Goal: Communication & Community: Answer question/provide support

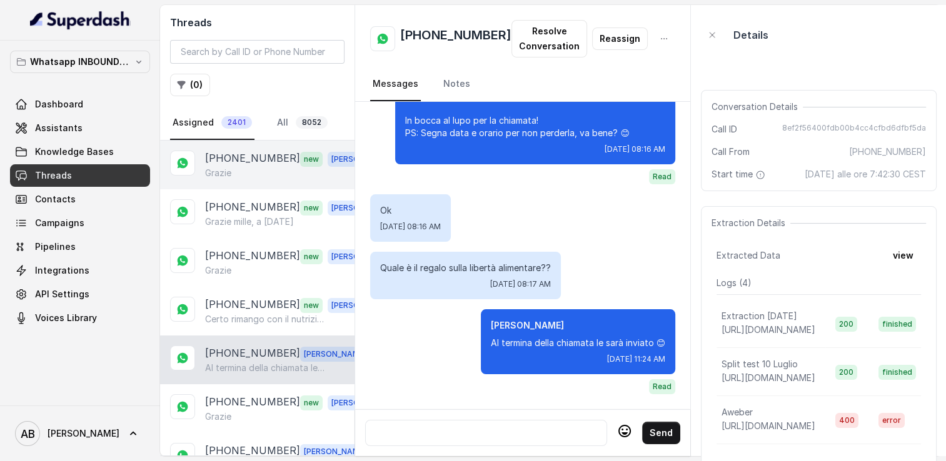
click at [251, 168] on div "Grazie" at bounding box center [292, 173] width 174 height 13
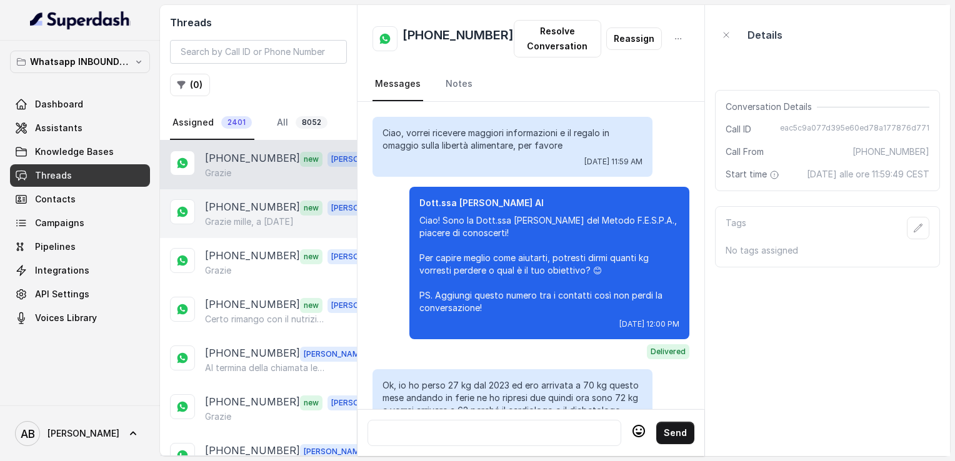
scroll to position [1230, 0]
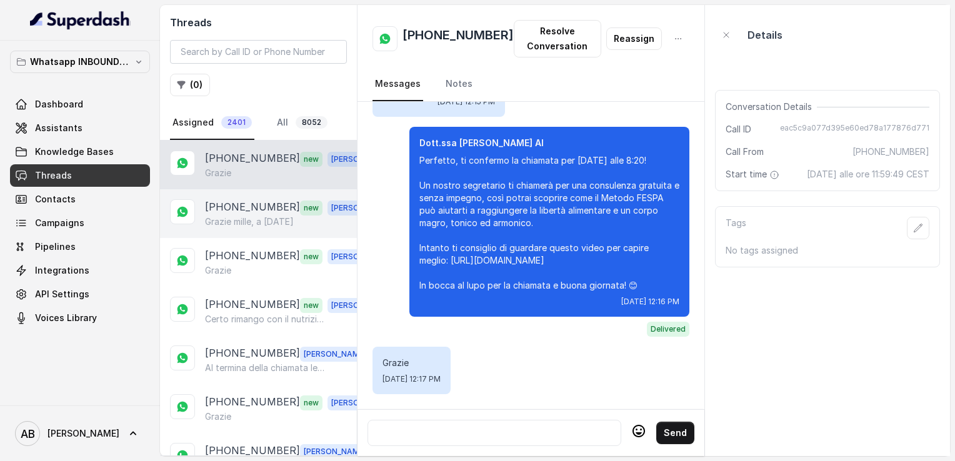
click at [246, 210] on p "[PHONE_NUMBER]" at bounding box center [252, 207] width 95 height 16
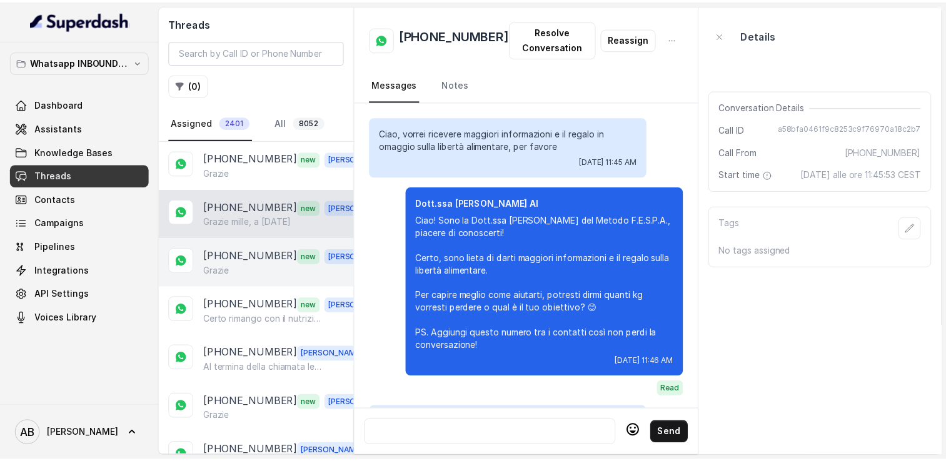
scroll to position [1770, 0]
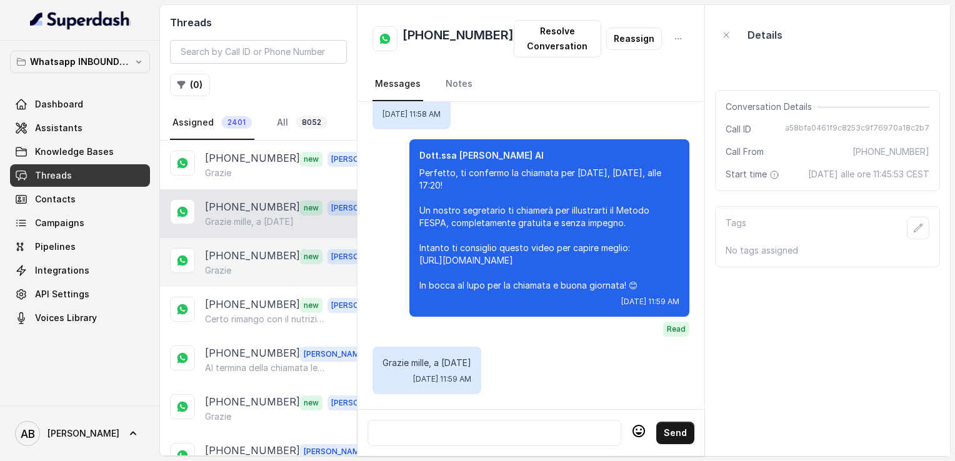
drag, startPoint x: 246, startPoint y: 282, endPoint x: 246, endPoint y: 303, distance: 21.3
click at [246, 283] on div "[PHONE_NUMBER] new [PERSON_NAME]" at bounding box center [258, 262] width 197 height 49
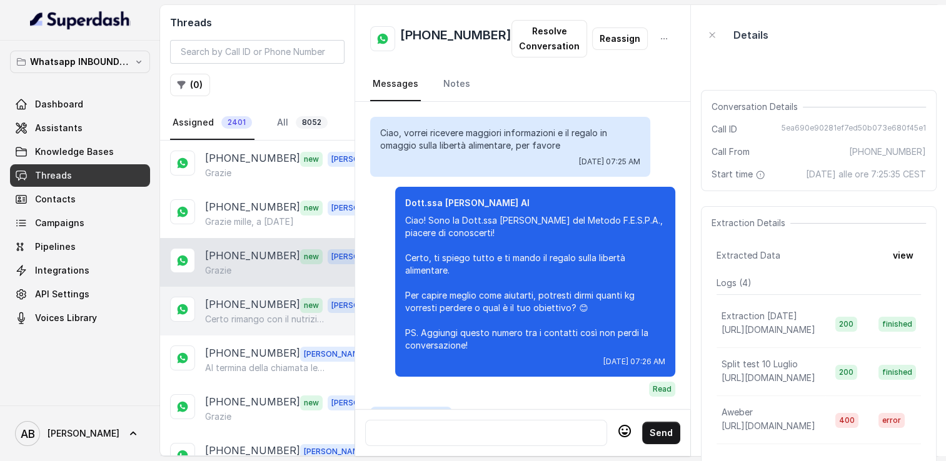
scroll to position [1833, 0]
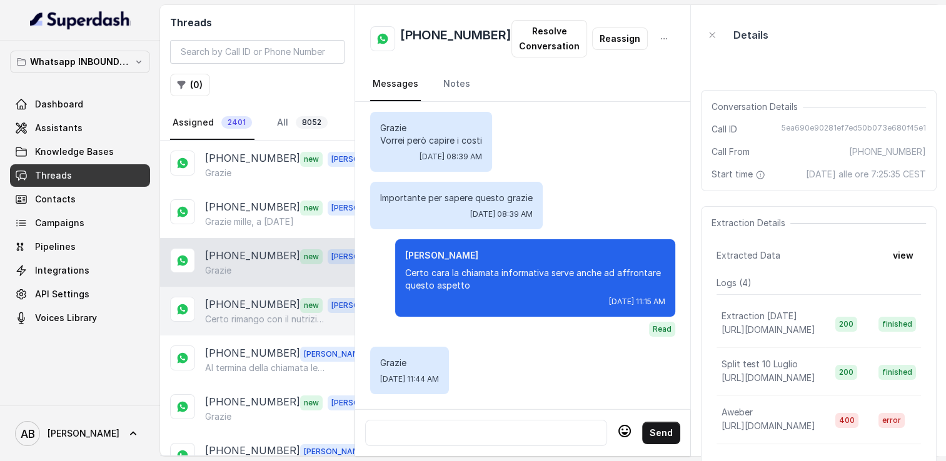
click at [247, 316] on p "Certo rimango con il nutrizionista" at bounding box center [265, 319] width 120 height 13
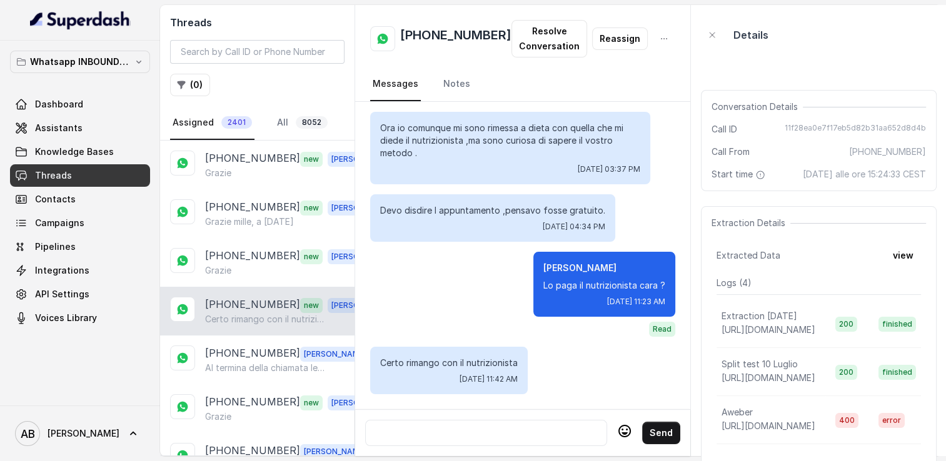
scroll to position [1755, 0]
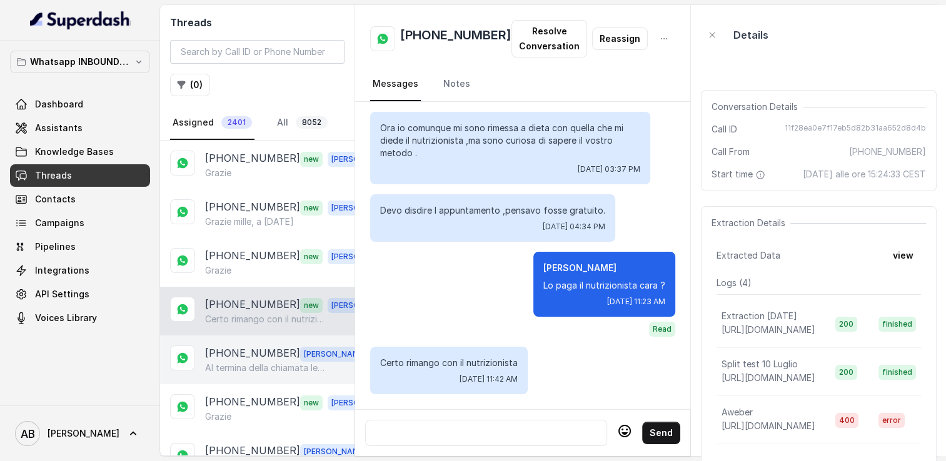
click at [252, 364] on p "Al termina della chiamata le sarà inviato 😊" at bounding box center [265, 368] width 120 height 13
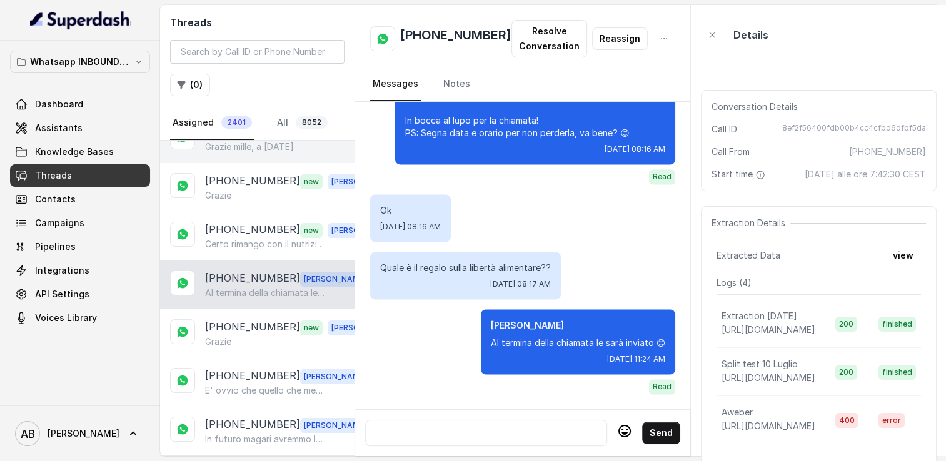
scroll to position [125, 0]
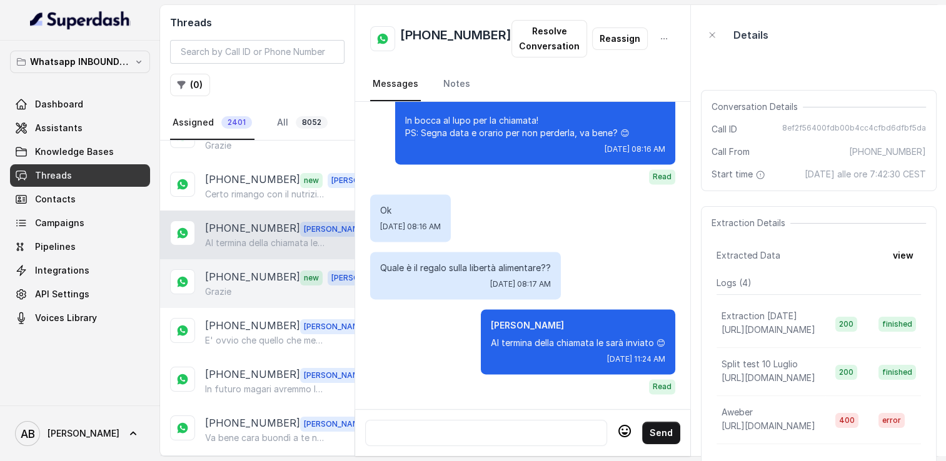
click at [244, 286] on div "Grazie" at bounding box center [292, 292] width 174 height 13
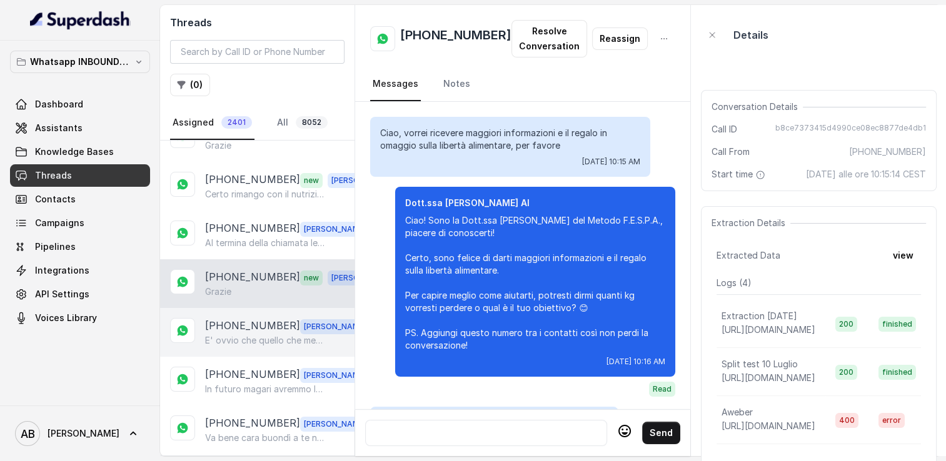
scroll to position [1395, 0]
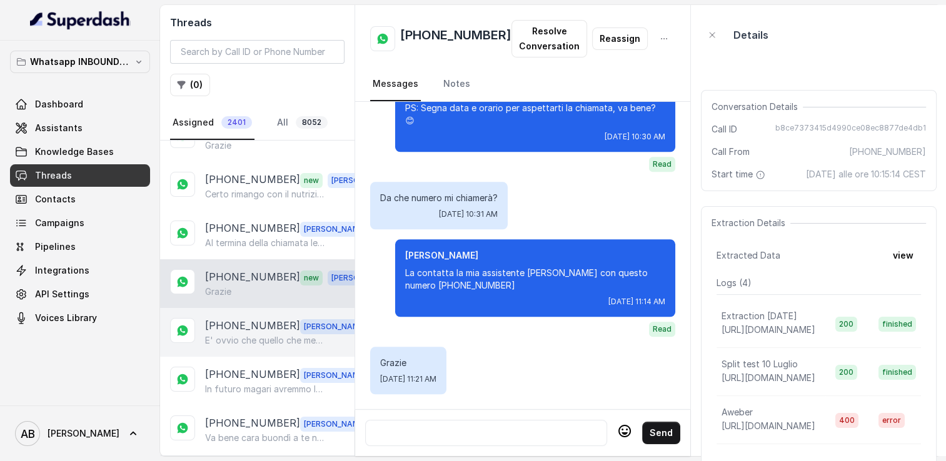
click at [248, 343] on div "[PHONE_NUMBER] [PERSON_NAME] E' ovvio che quello che mettiamo a disposizione in…" at bounding box center [257, 332] width 194 height 49
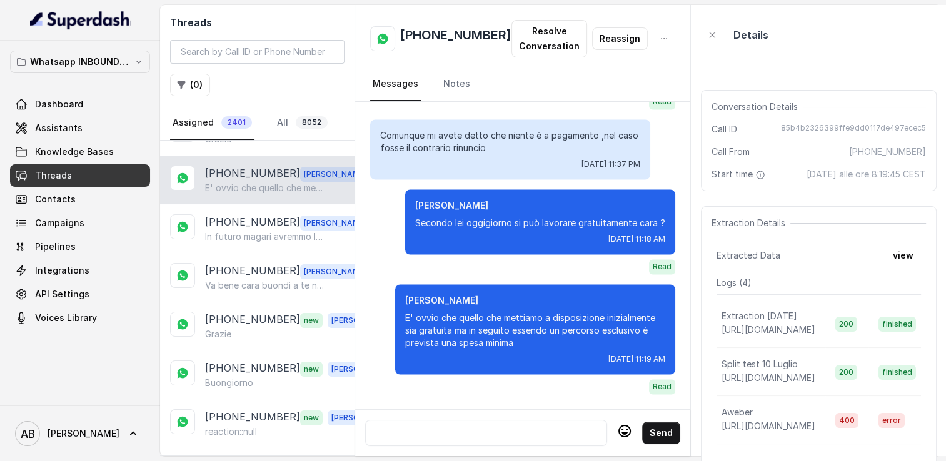
scroll to position [313, 0]
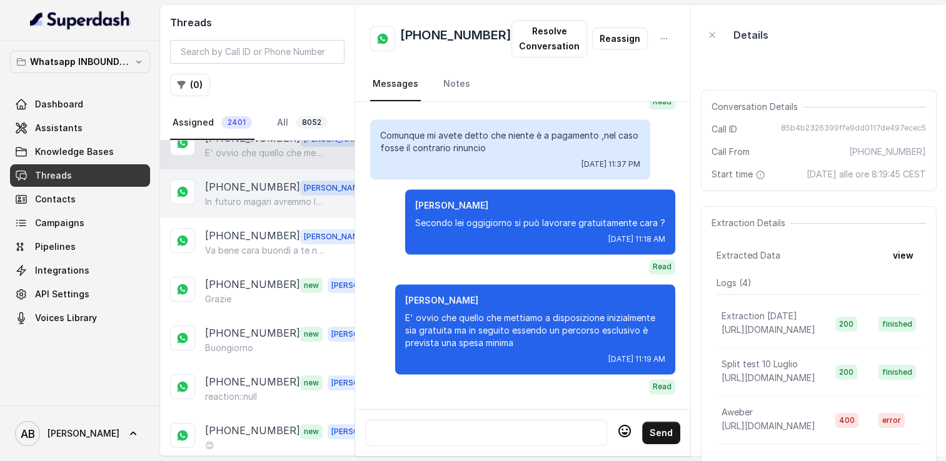
click at [235, 206] on div "[PHONE_NUMBER] [PERSON_NAME] In futuro magari avremmo la possibilità cara , non…" at bounding box center [257, 193] width 194 height 49
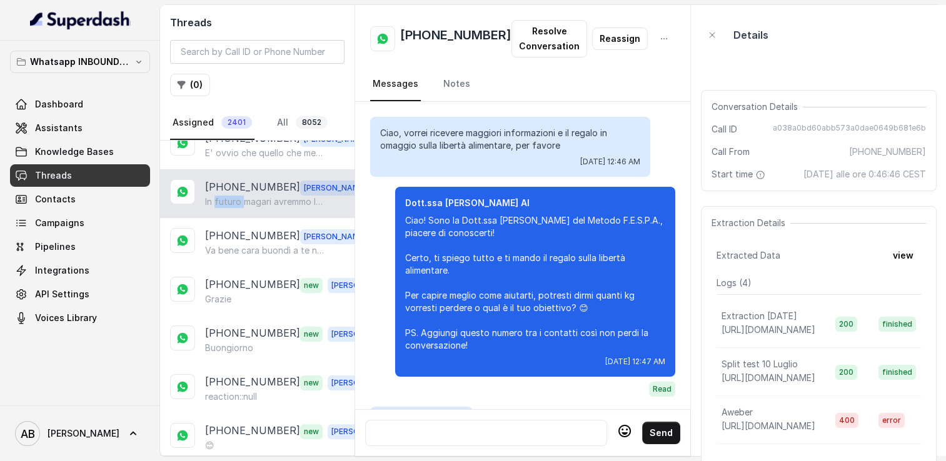
scroll to position [1510, 0]
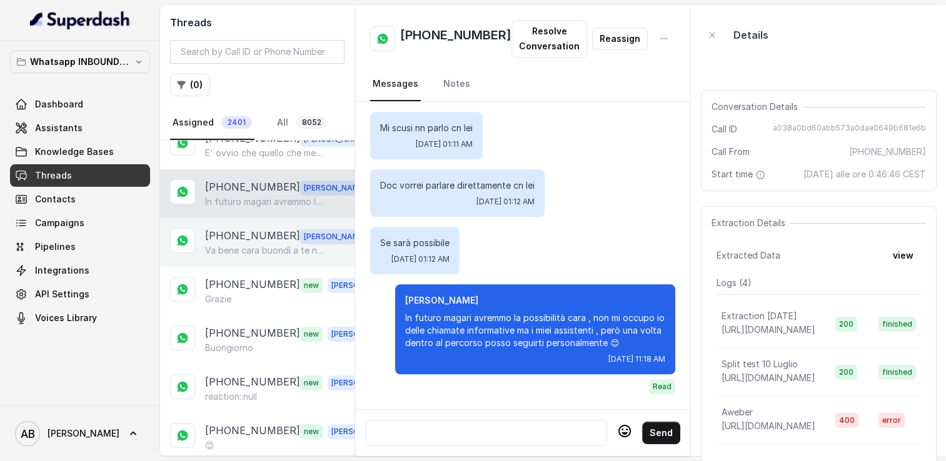
click at [230, 244] on p "Va bene cara buondì a te non preoccuparti , quando sarai più tranquilla , mi tr…" at bounding box center [265, 250] width 120 height 13
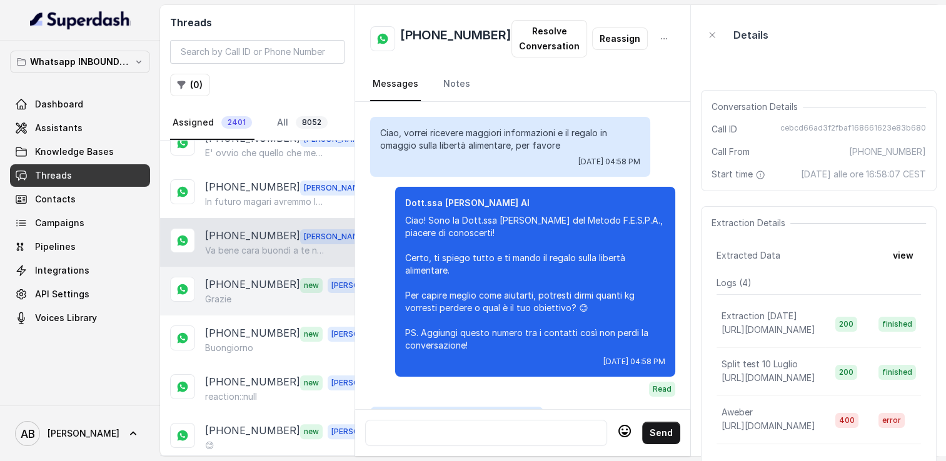
scroll to position [1453, 0]
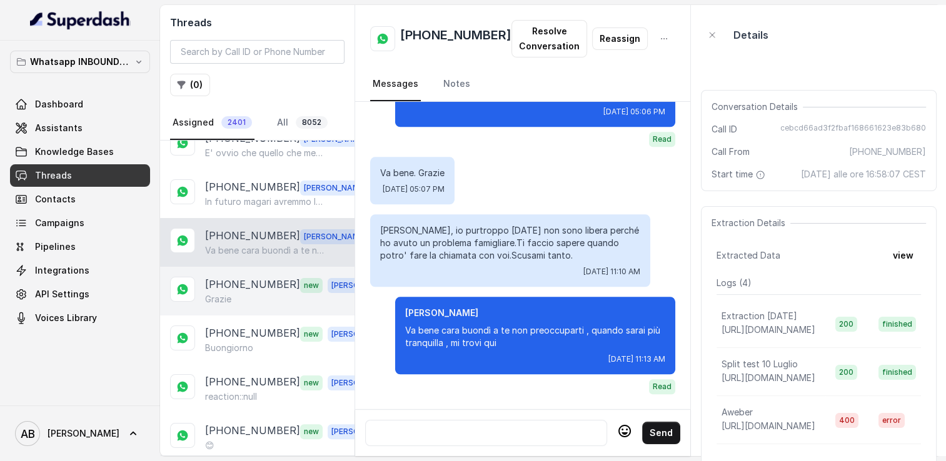
click at [234, 281] on p "[PHONE_NUMBER]" at bounding box center [252, 285] width 95 height 16
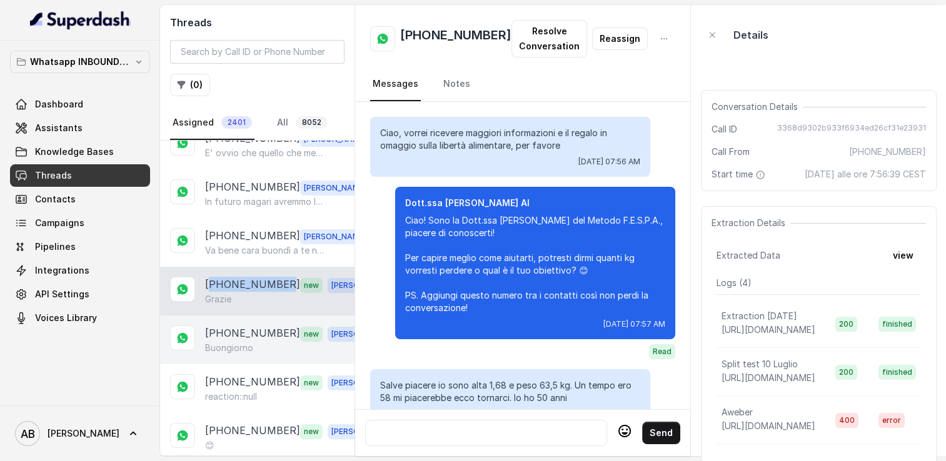
scroll to position [1670, 0]
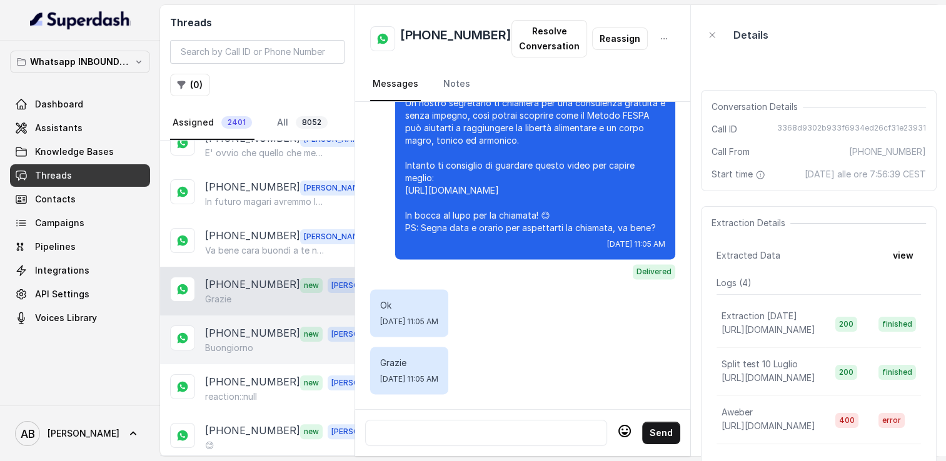
click at [238, 326] on p "[PHONE_NUMBER]" at bounding box center [252, 334] width 95 height 16
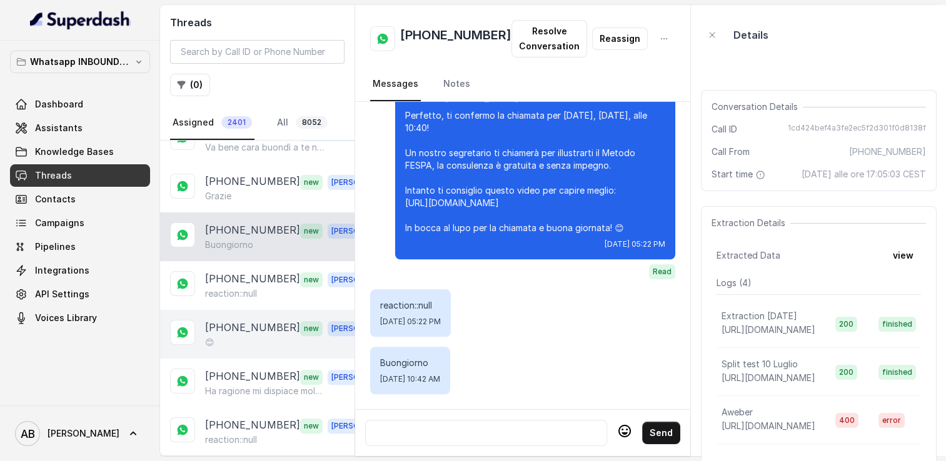
scroll to position [438, 0]
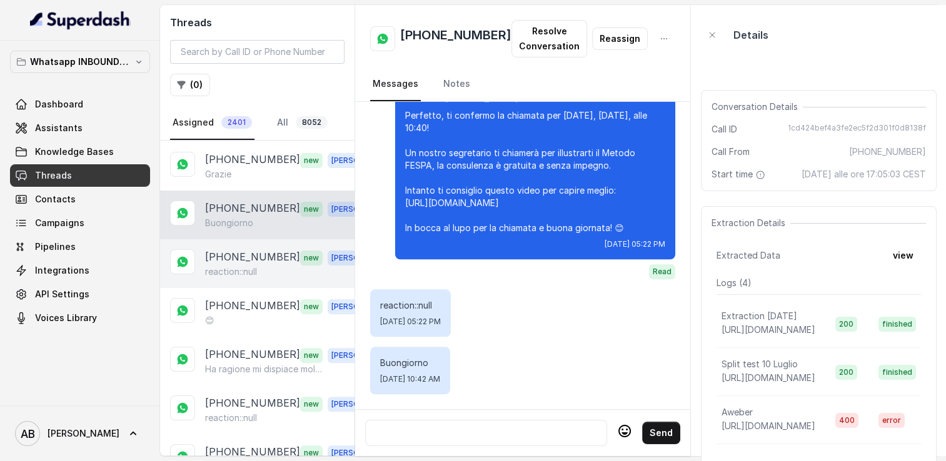
click at [233, 266] on p "reaction::null" at bounding box center [231, 272] width 52 height 13
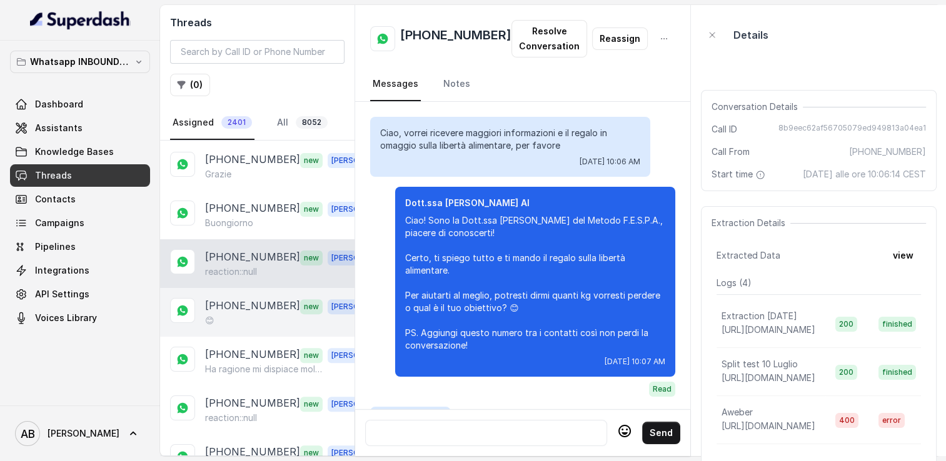
scroll to position [1325, 0]
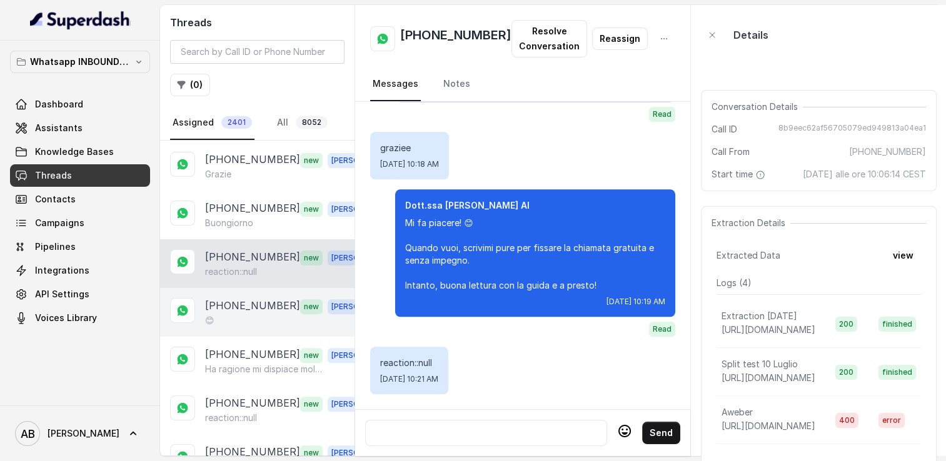
click at [241, 299] on p "[PHONE_NUMBER]" at bounding box center [252, 306] width 95 height 16
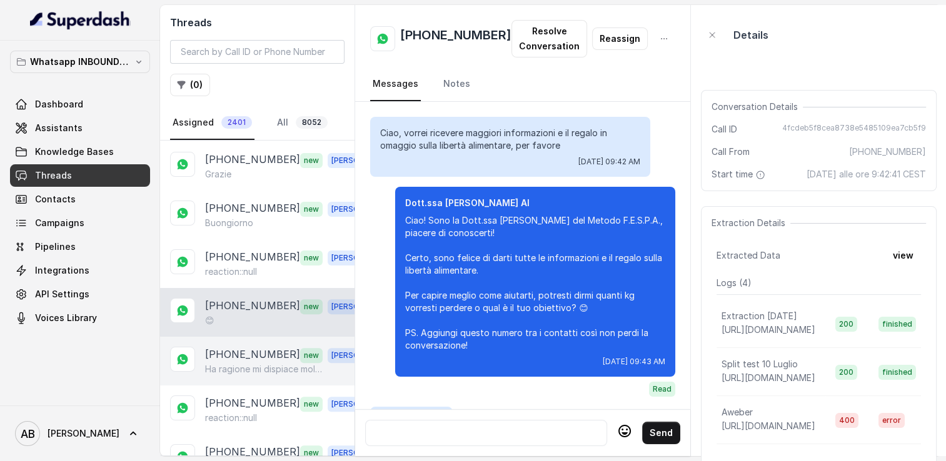
click at [248, 347] on p "[PHONE_NUMBER]" at bounding box center [252, 355] width 95 height 16
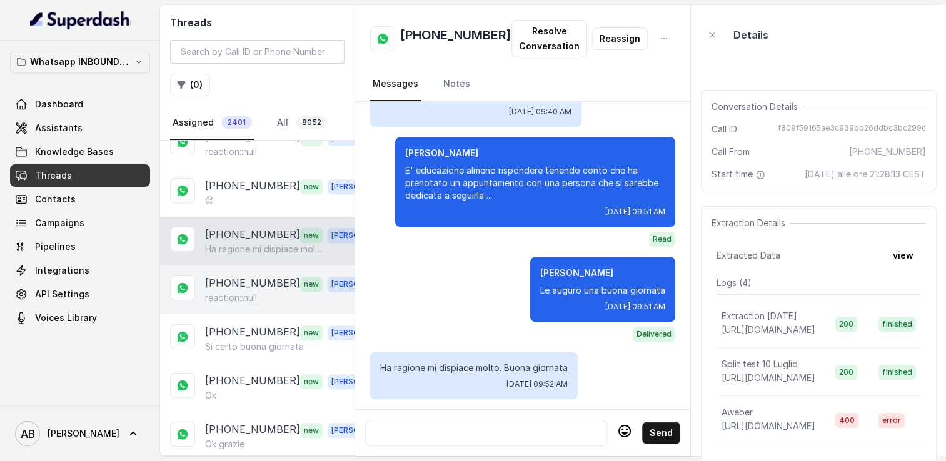
scroll to position [563, 0]
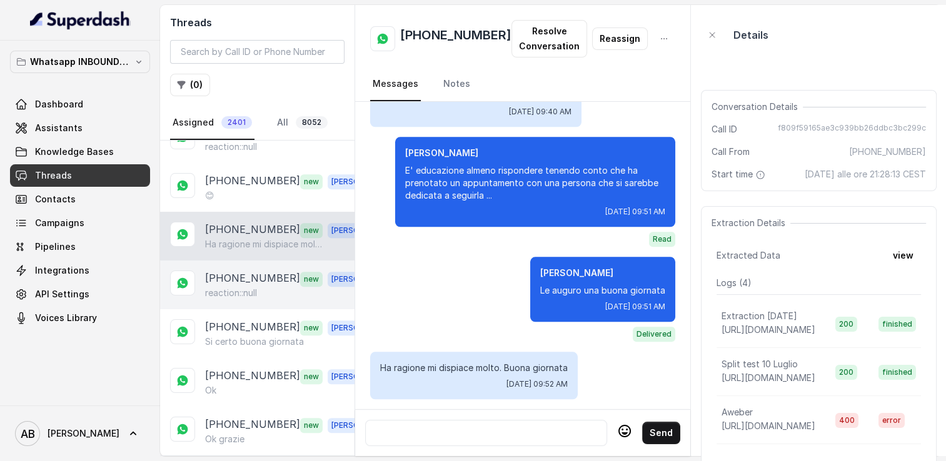
click at [236, 294] on div "[PHONE_NUMBER] new [PERSON_NAME] reaction::null" at bounding box center [257, 285] width 194 height 49
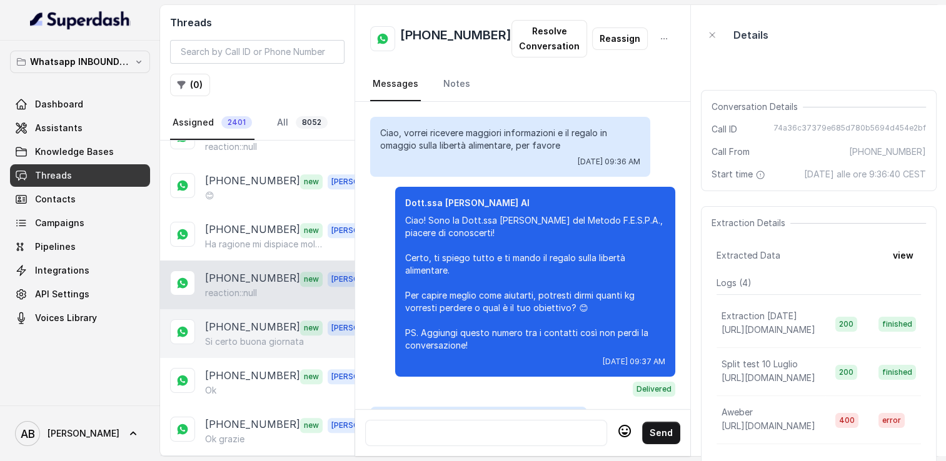
scroll to position [1280, 0]
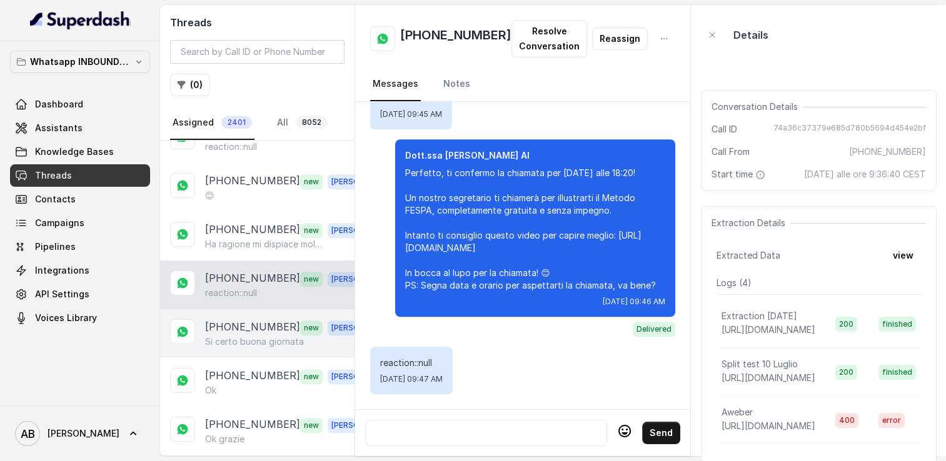
click at [239, 336] on p "Si certo buona giornata" at bounding box center [254, 342] width 99 height 13
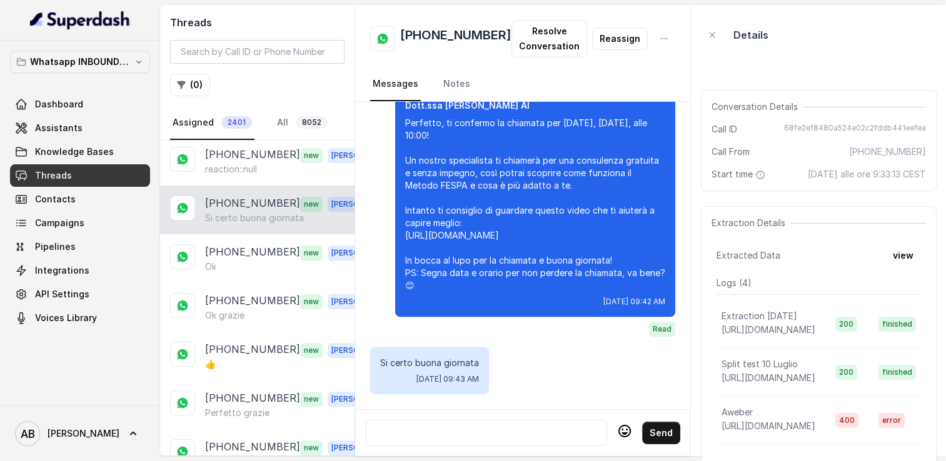
scroll to position [688, 0]
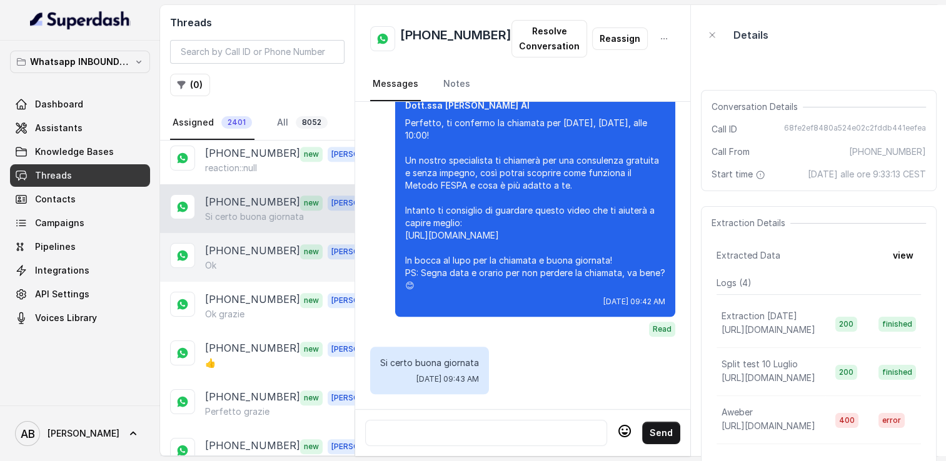
click at [251, 243] on p "[PHONE_NUMBER]" at bounding box center [252, 251] width 95 height 16
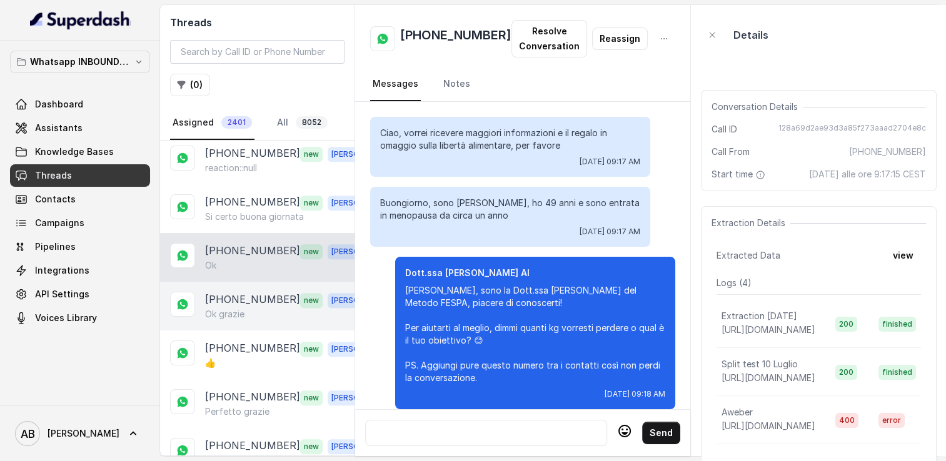
scroll to position [1188, 0]
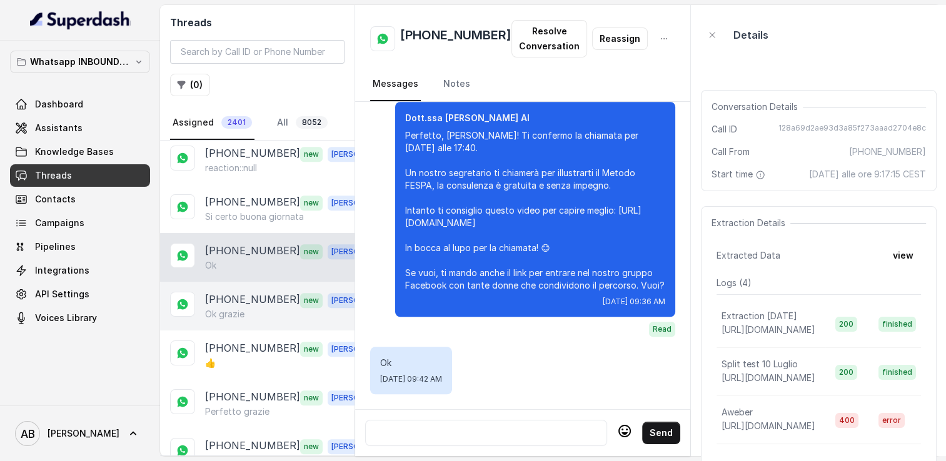
click at [252, 308] on div "Ok grazie" at bounding box center [292, 314] width 174 height 13
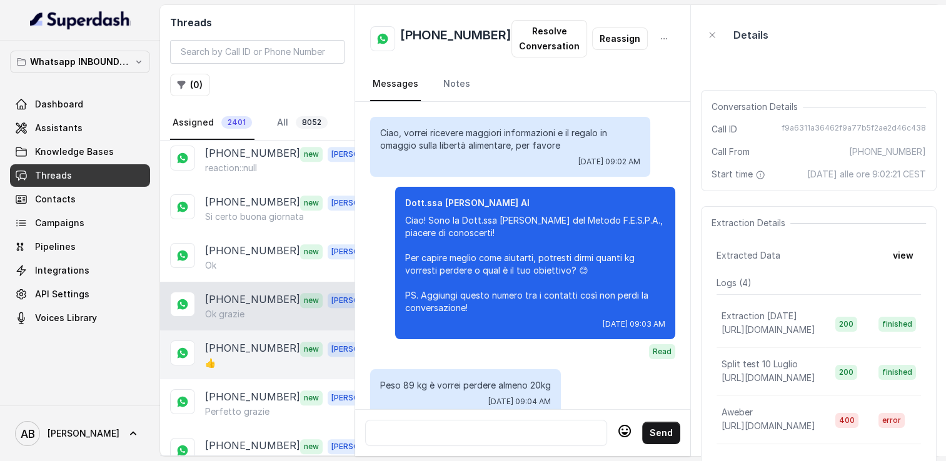
scroll to position [1213, 0]
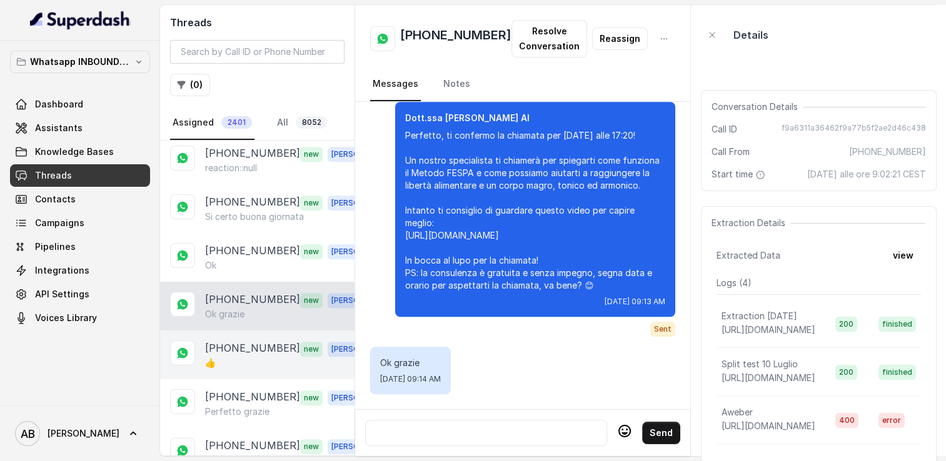
click at [254, 341] on p "[PHONE_NUMBER]" at bounding box center [252, 349] width 95 height 16
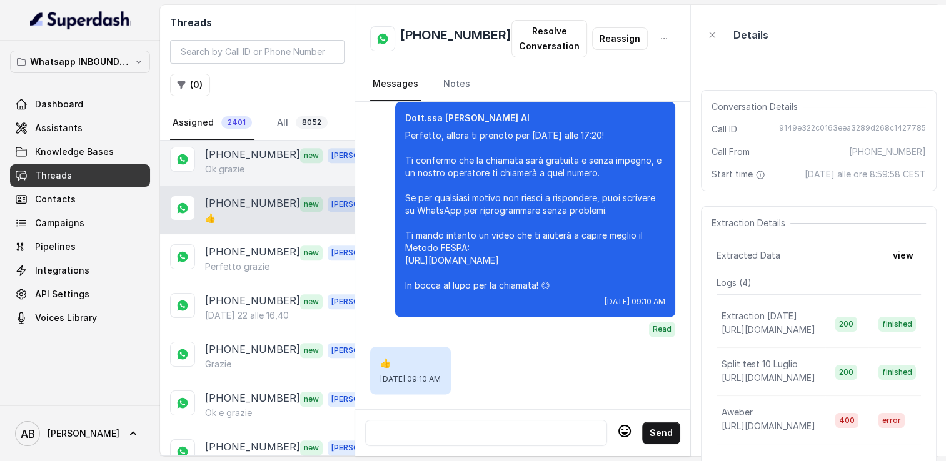
scroll to position [875, 0]
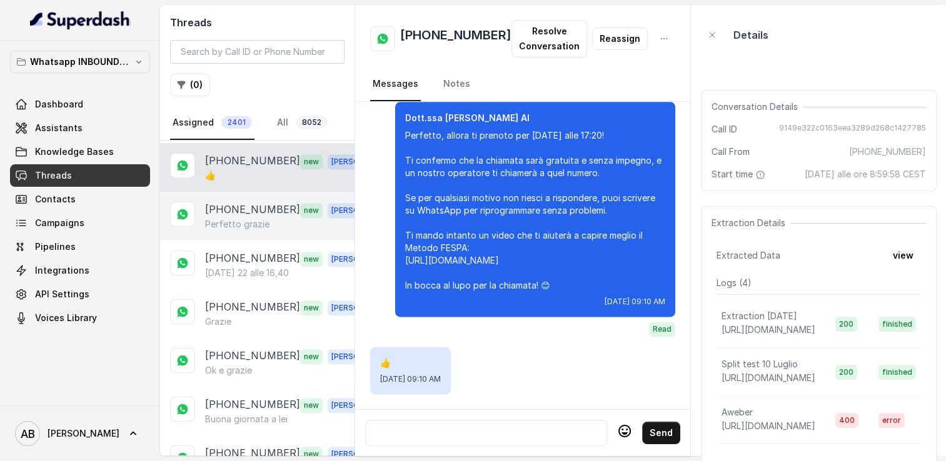
click at [252, 218] on p "Perfetto grazie" at bounding box center [237, 224] width 64 height 13
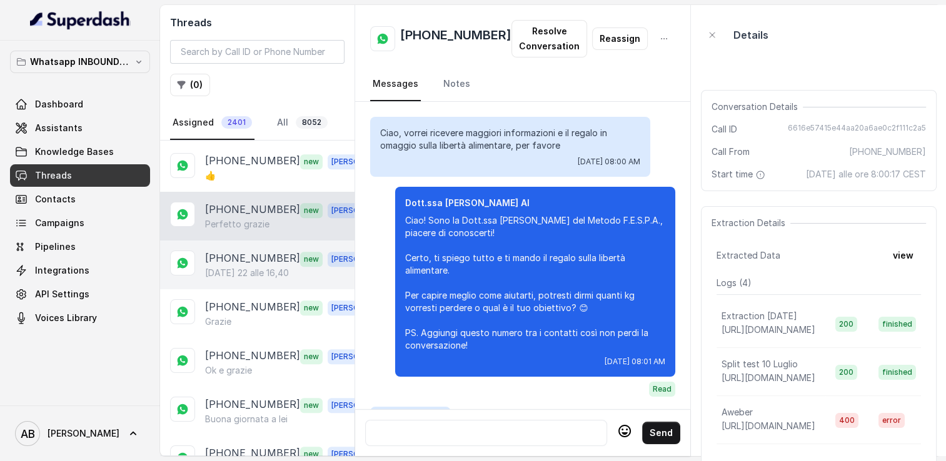
scroll to position [1483, 0]
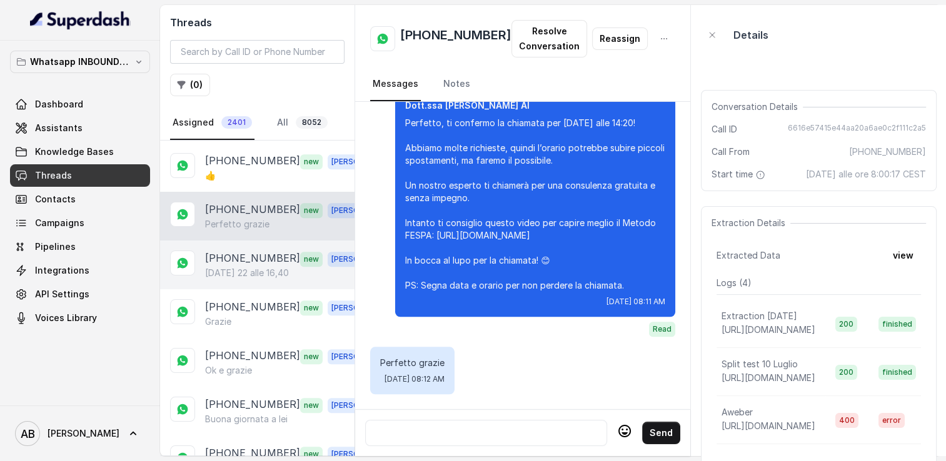
click at [256, 267] on p "[DATE] 22 alle 16,40" at bounding box center [247, 273] width 84 height 13
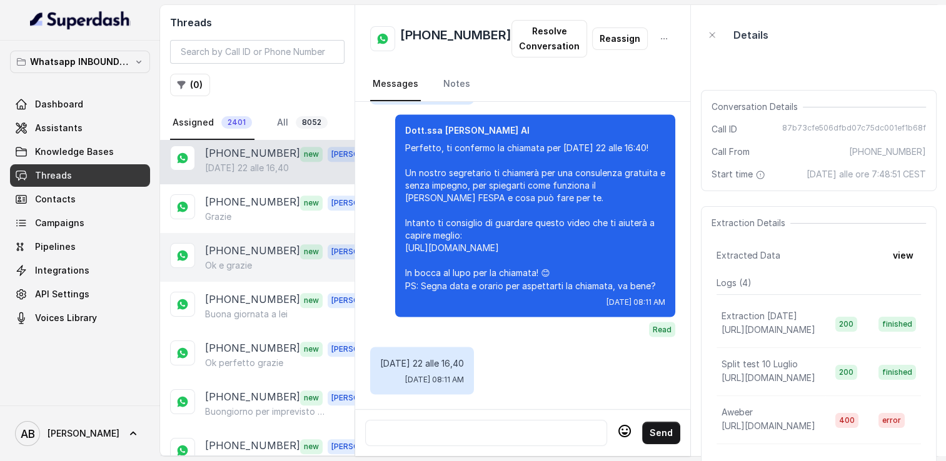
scroll to position [1000, 0]
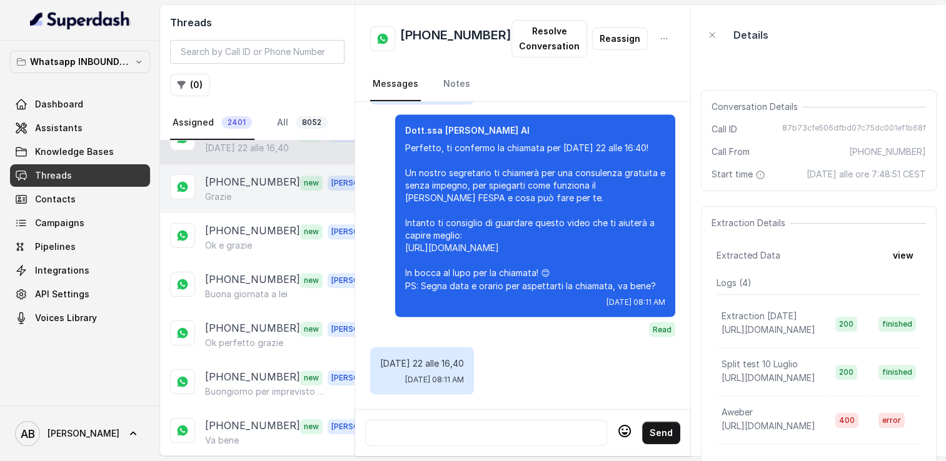
click at [245, 191] on div "[PHONE_NUMBER] new [PERSON_NAME]" at bounding box center [257, 188] width 194 height 49
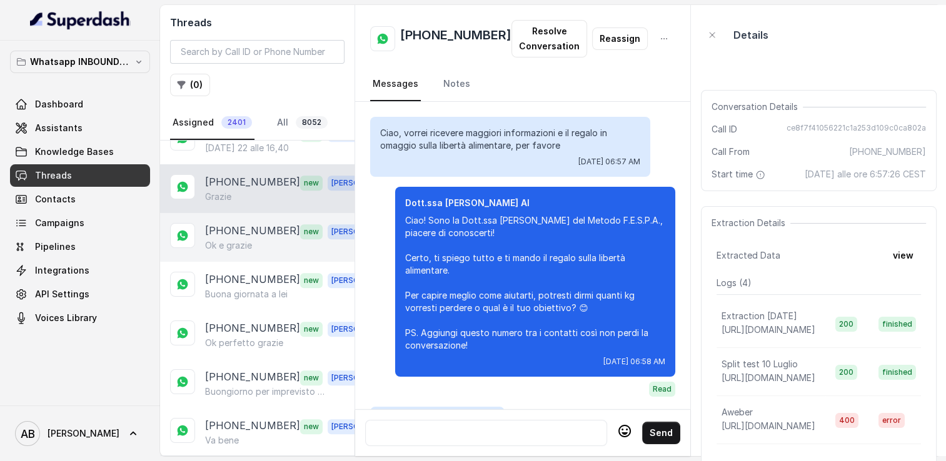
scroll to position [1345, 0]
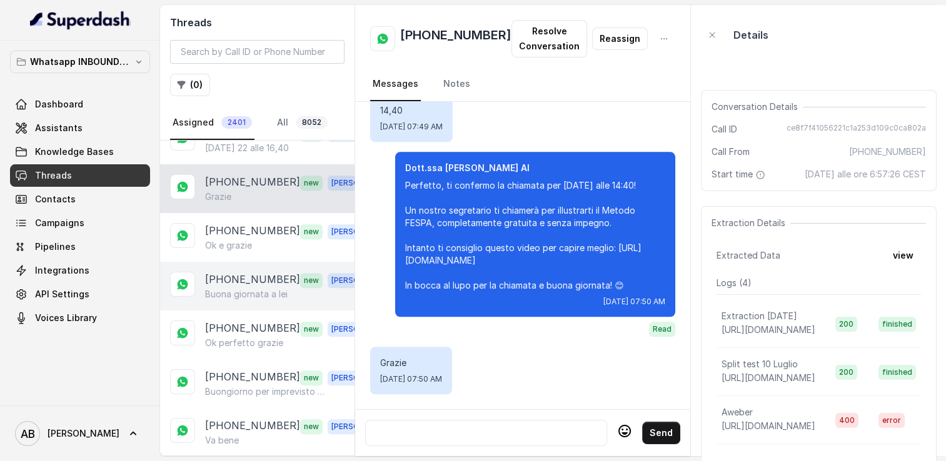
drag, startPoint x: 247, startPoint y: 223, endPoint x: 251, endPoint y: 253, distance: 30.2
click at [248, 223] on p "[PHONE_NUMBER]" at bounding box center [252, 231] width 95 height 16
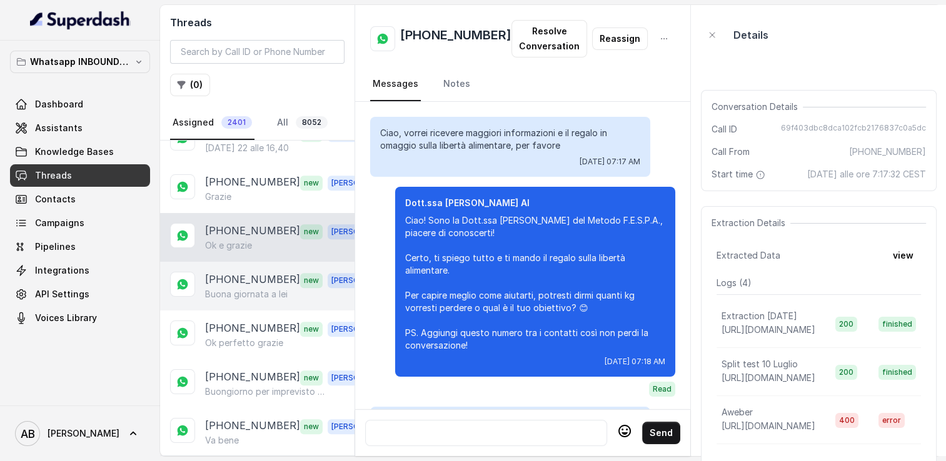
click at [253, 272] on p "[PHONE_NUMBER]" at bounding box center [252, 280] width 95 height 16
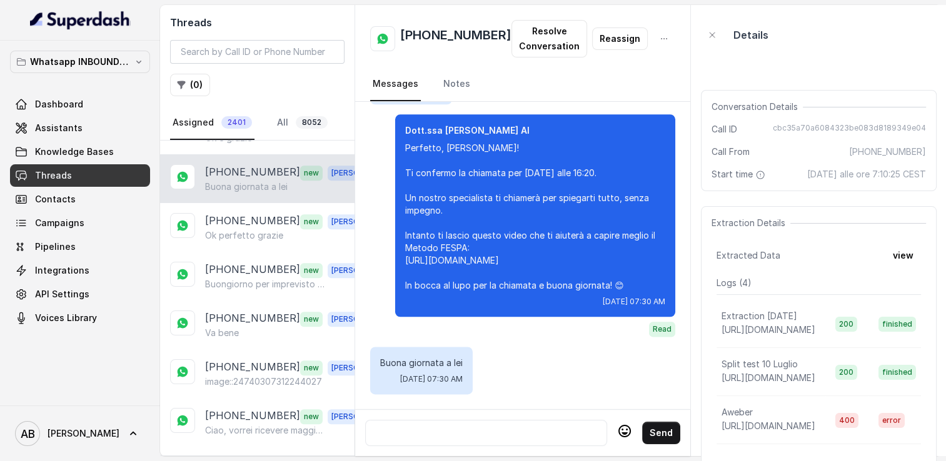
scroll to position [1125, 0]
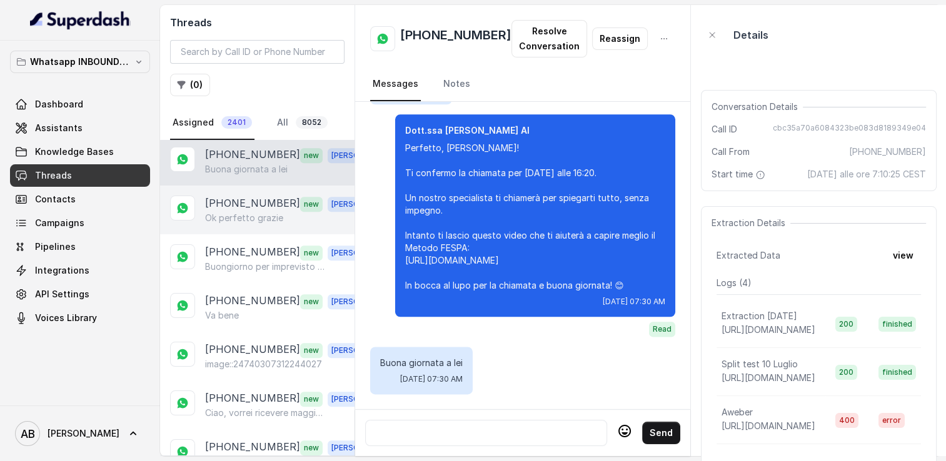
click at [260, 212] on p "Ok perfetto grazie" at bounding box center [244, 218] width 78 height 13
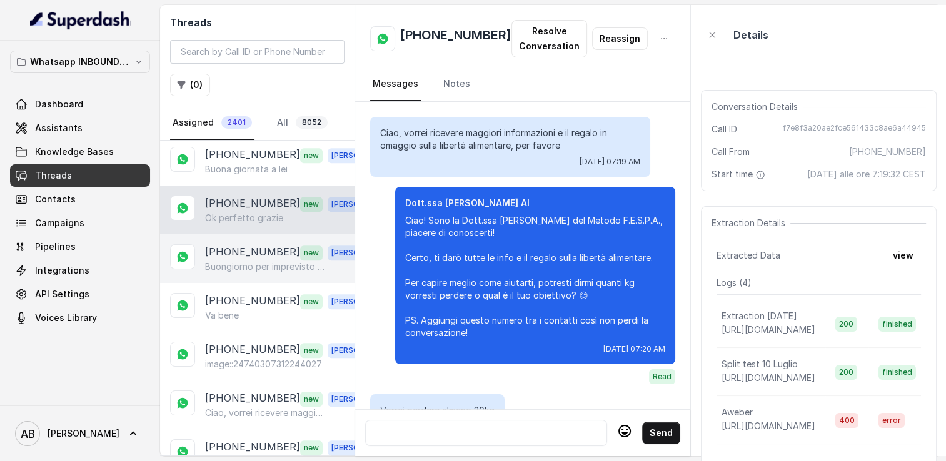
scroll to position [1383, 0]
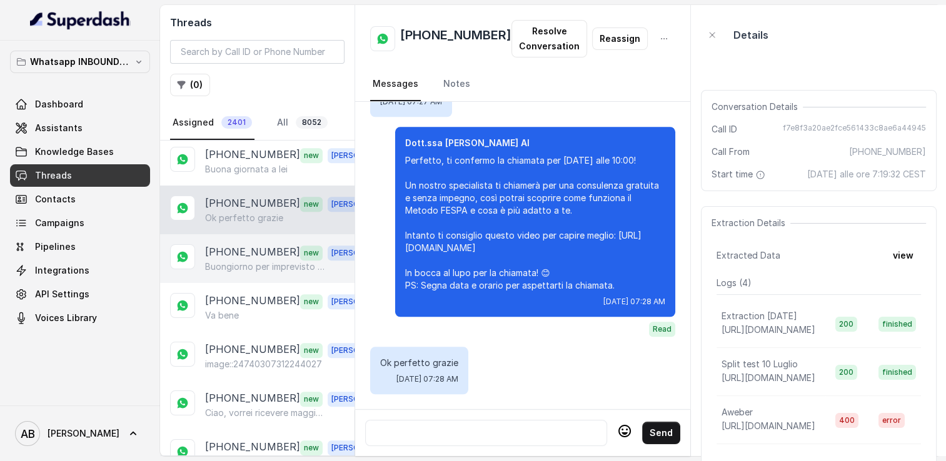
click at [265, 244] on p "[PHONE_NUMBER]" at bounding box center [252, 252] width 95 height 16
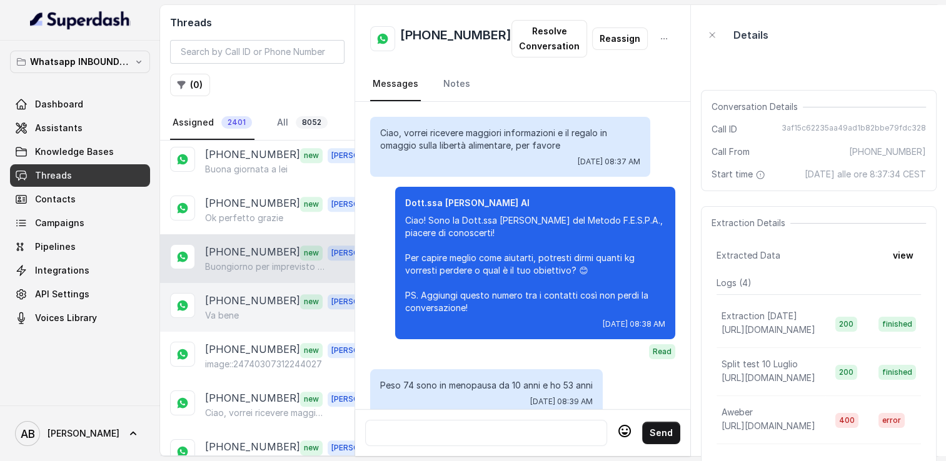
scroll to position [1188, 0]
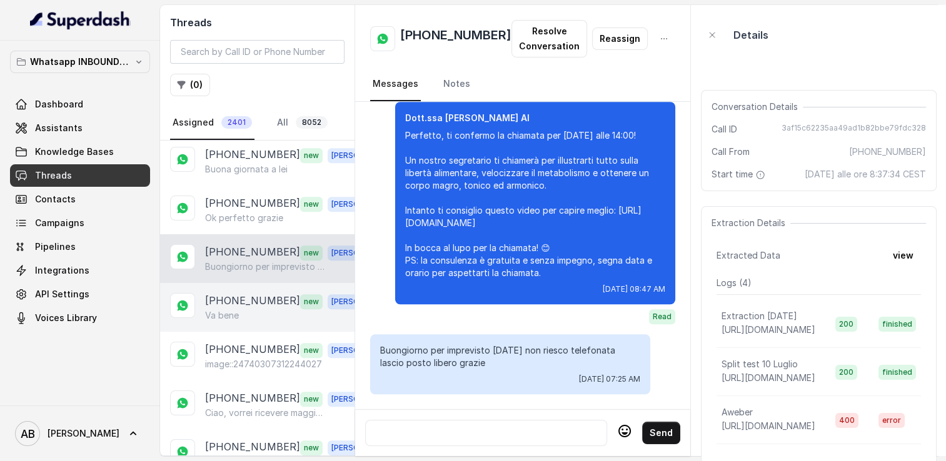
click at [269, 293] on p "[PHONE_NUMBER]" at bounding box center [252, 301] width 95 height 16
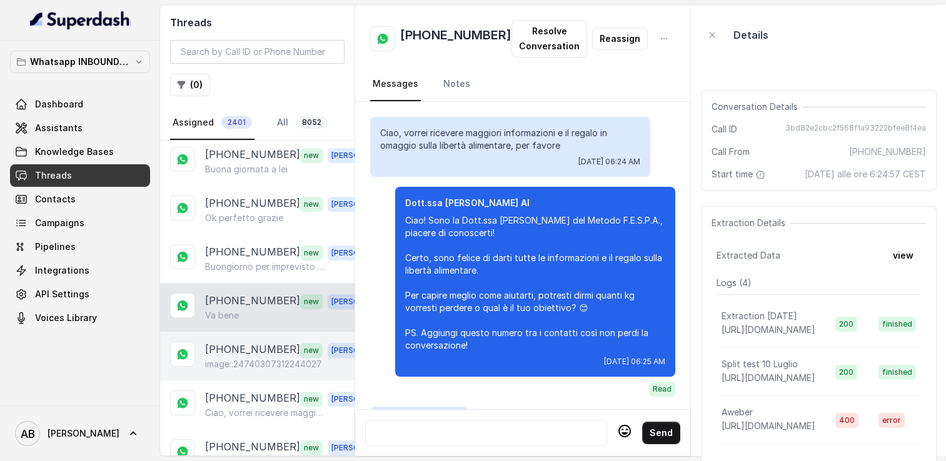
scroll to position [1368, 0]
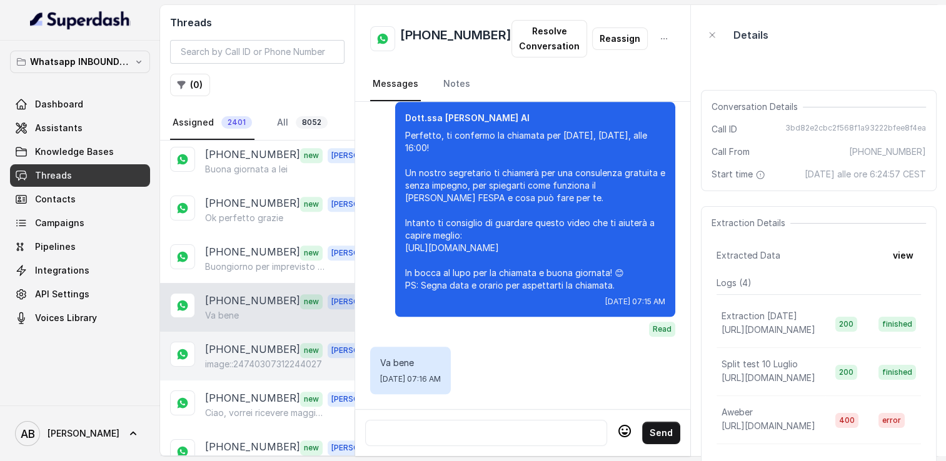
click at [270, 342] on p "[PHONE_NUMBER]" at bounding box center [252, 350] width 95 height 16
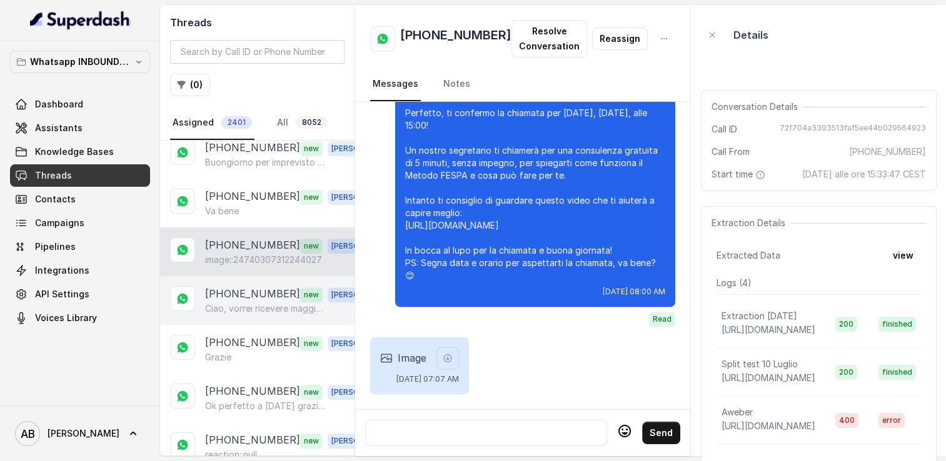
scroll to position [1250, 0]
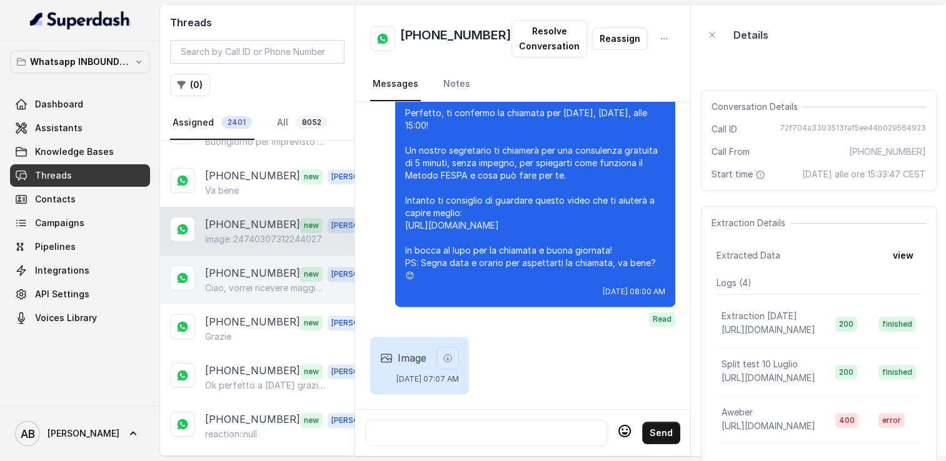
click at [245, 282] on p "Ciao, vorrei ricevere maggiori informazioni e il regalo in omaggio sulla libert…" at bounding box center [265, 288] width 120 height 13
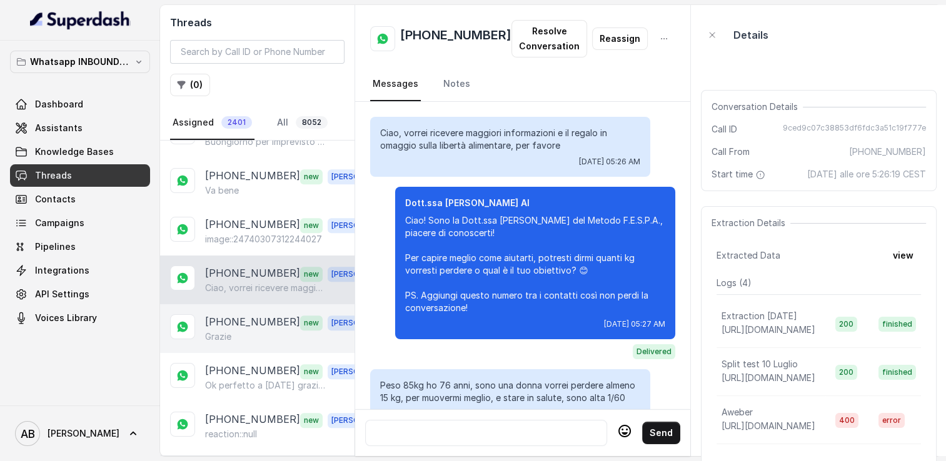
scroll to position [1250, 0]
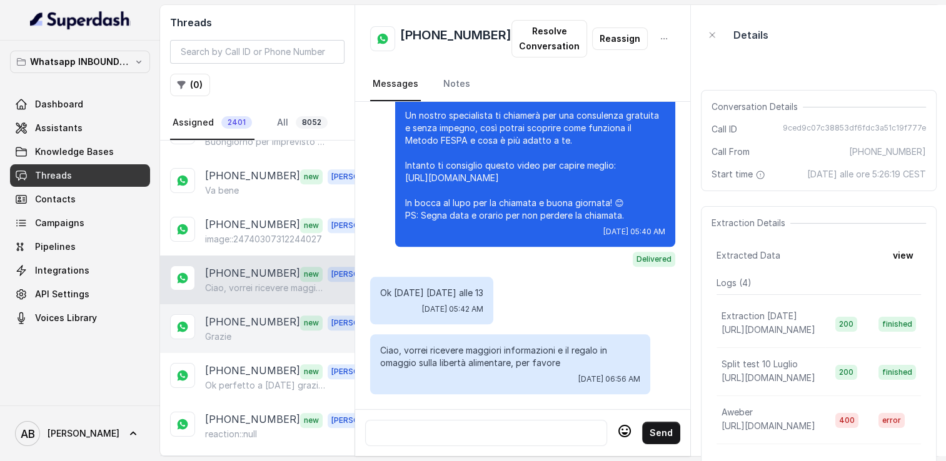
click at [253, 331] on div "[PHONE_NUMBER] new [PERSON_NAME]" at bounding box center [257, 328] width 194 height 49
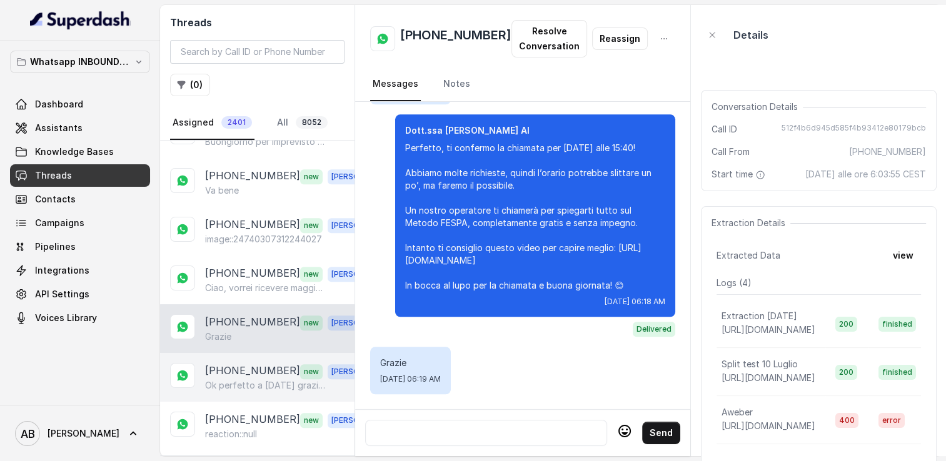
click at [254, 363] on p "[PHONE_NUMBER]" at bounding box center [252, 371] width 95 height 16
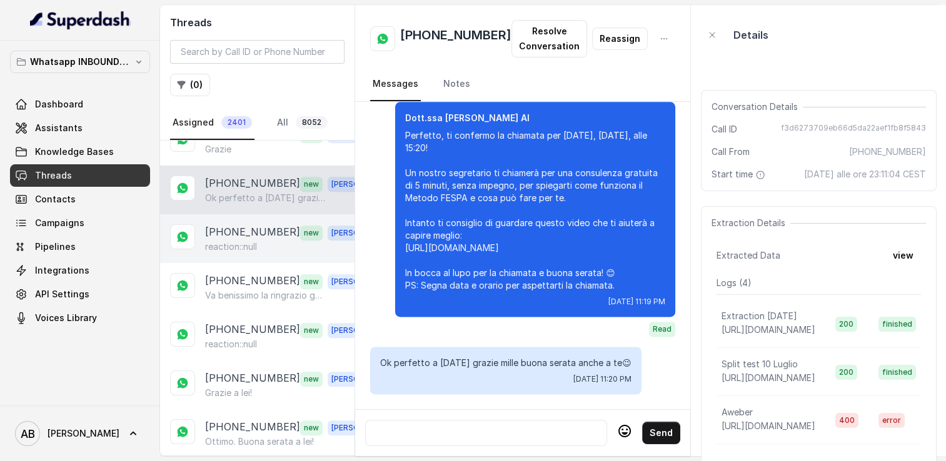
click at [243, 224] on p "[PHONE_NUMBER]" at bounding box center [252, 232] width 95 height 16
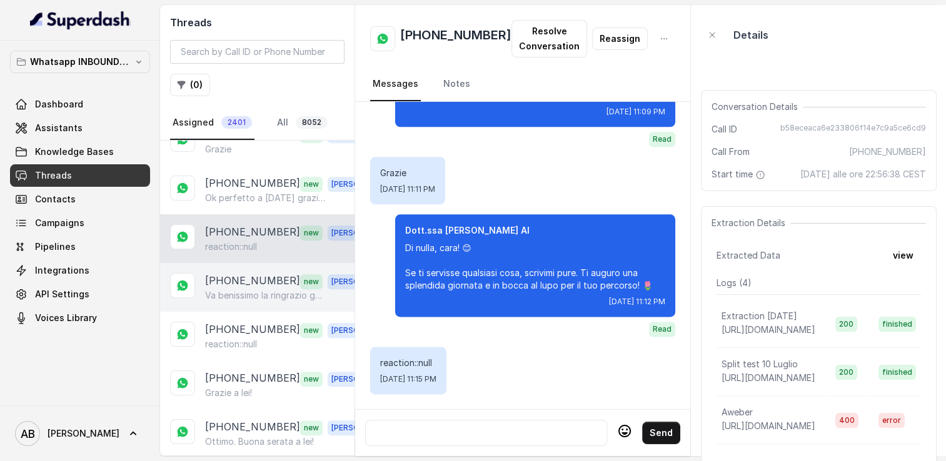
click at [246, 263] on div "[PHONE_NUMBER] new [PERSON_NAME] benissimo la ringrazio gentilissima🙏" at bounding box center [257, 287] width 194 height 49
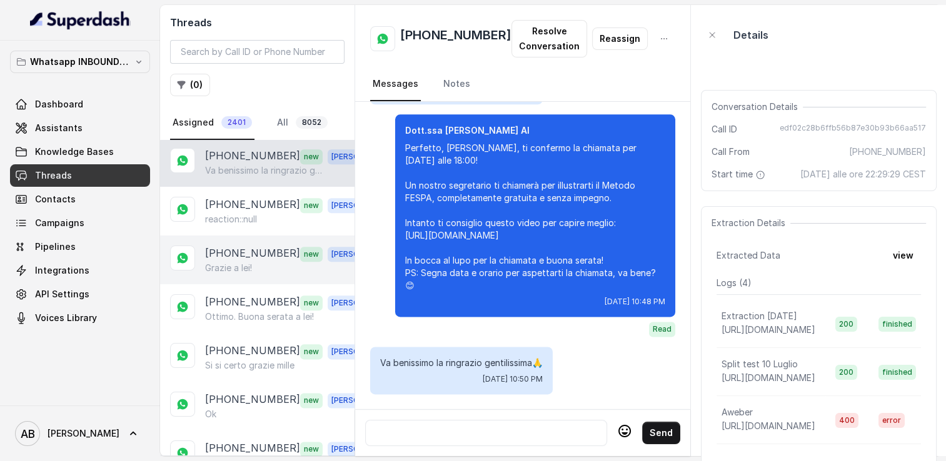
click at [238, 236] on div "[PHONE_NUMBER] new [PERSON_NAME] Grazie a lei!" at bounding box center [257, 260] width 194 height 49
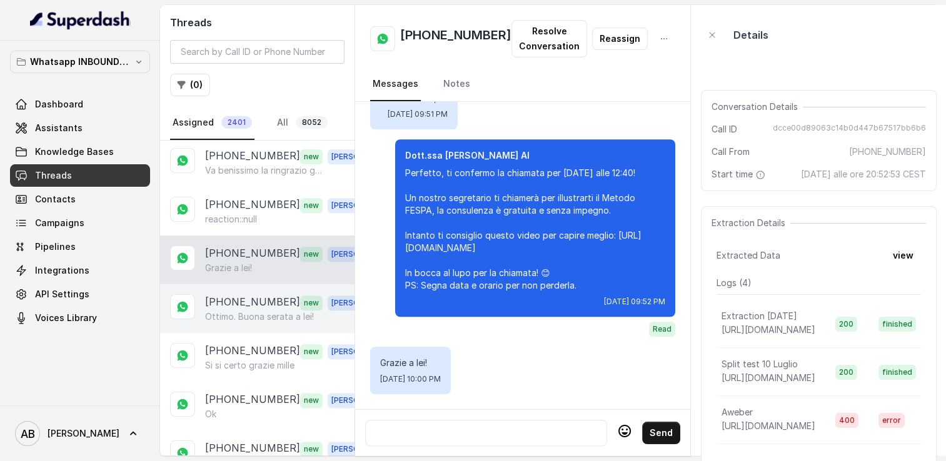
click at [241, 284] on div "[PHONE_NUMBER] new [PERSON_NAME]. Buona serata a lei!" at bounding box center [257, 308] width 194 height 49
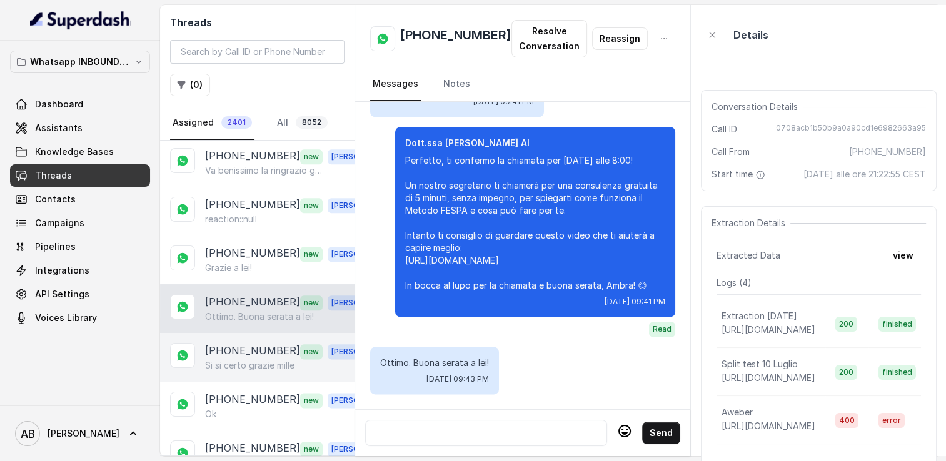
click at [250, 343] on p "[PHONE_NUMBER]" at bounding box center [252, 351] width 95 height 16
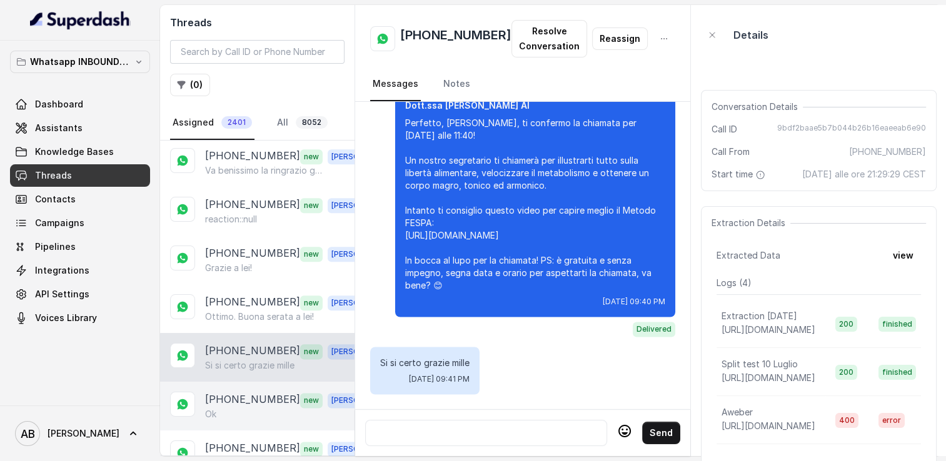
click at [255, 382] on div "[PHONE_NUMBER] new [PERSON_NAME]" at bounding box center [257, 406] width 194 height 49
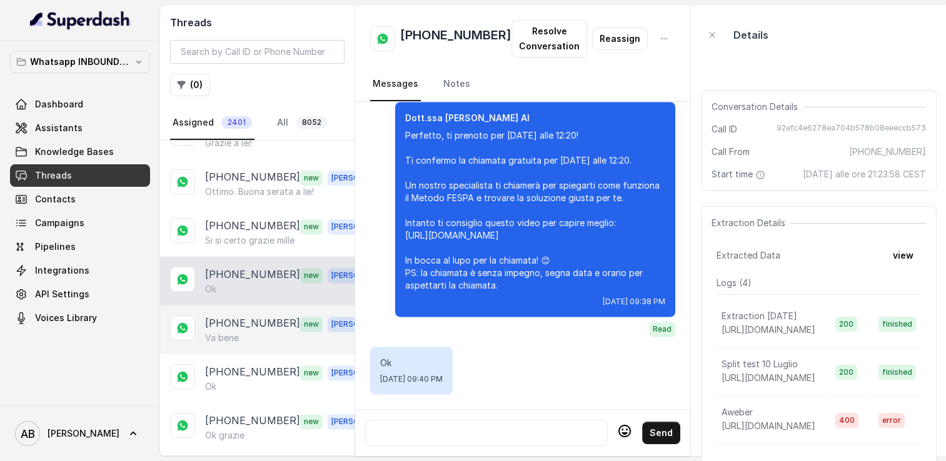
click at [248, 316] on p "[PHONE_NUMBER]" at bounding box center [252, 324] width 95 height 16
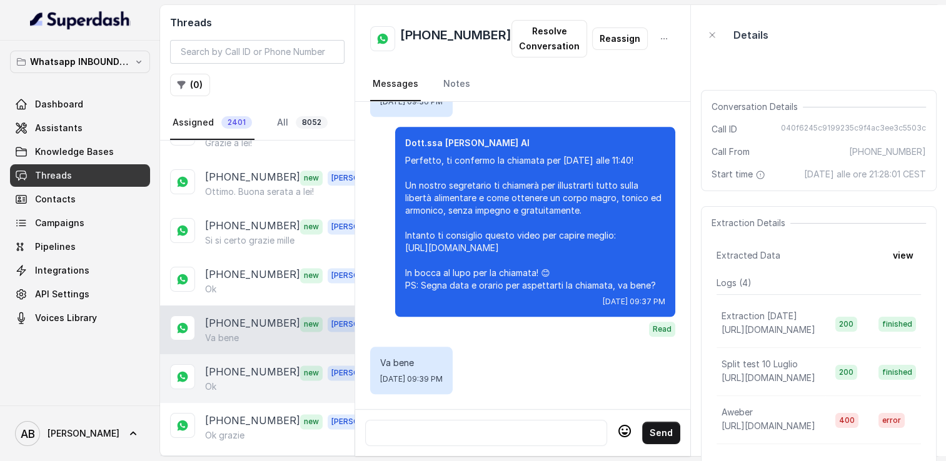
click at [248, 364] on p "[PHONE_NUMBER]" at bounding box center [252, 372] width 95 height 16
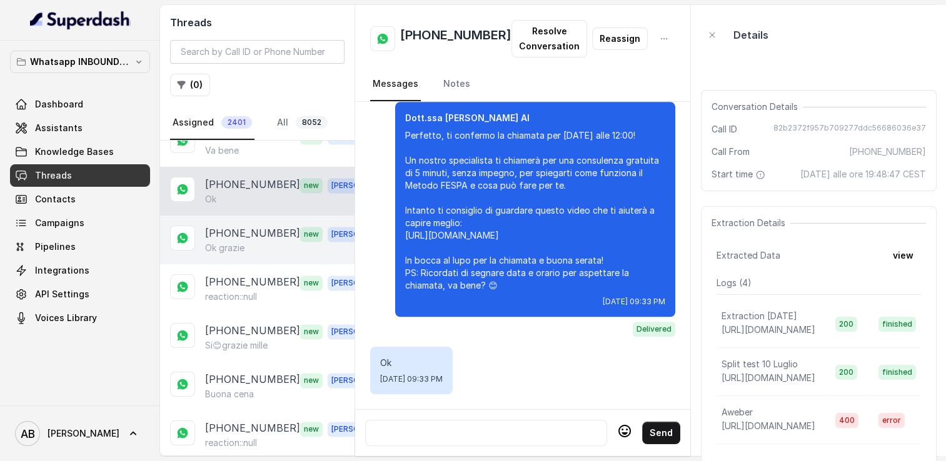
click at [243, 239] on div "[PHONE_NUMBER] new [PERSON_NAME] grazie" at bounding box center [257, 240] width 194 height 49
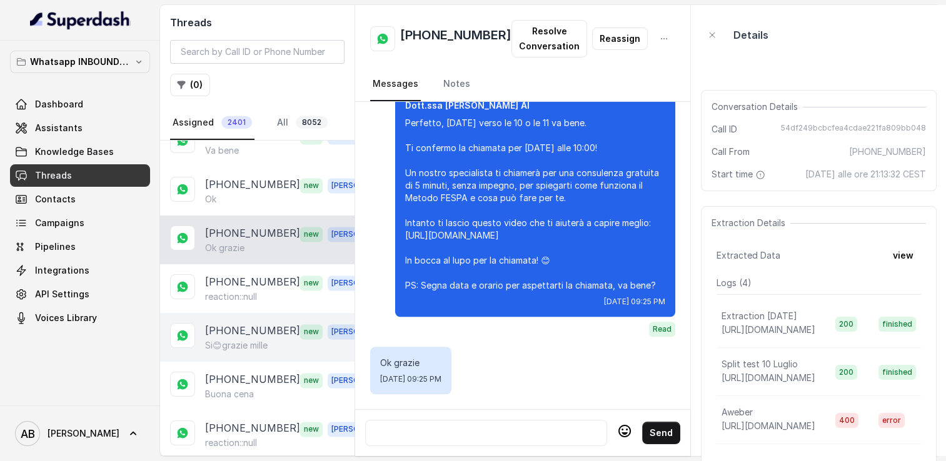
click at [246, 313] on div "[PHONE_NUMBER] new [PERSON_NAME]😊grazie mille" at bounding box center [257, 337] width 194 height 49
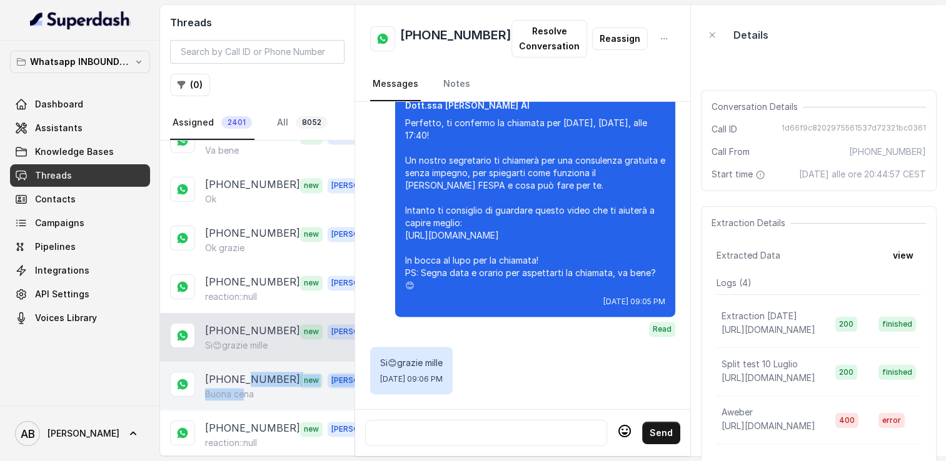
click at [244, 372] on div "[PHONE_NUMBER] new [PERSON_NAME] cena" at bounding box center [292, 386] width 174 height 29
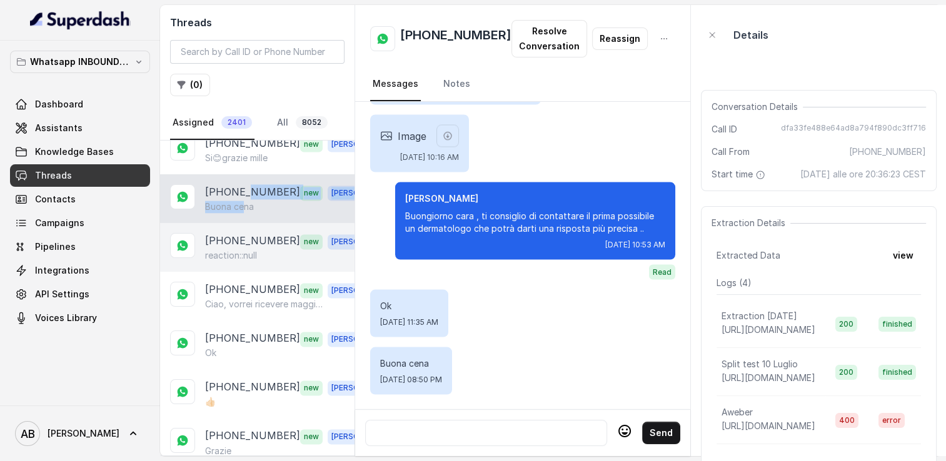
click at [224, 249] on p "reaction::null" at bounding box center [231, 255] width 52 height 13
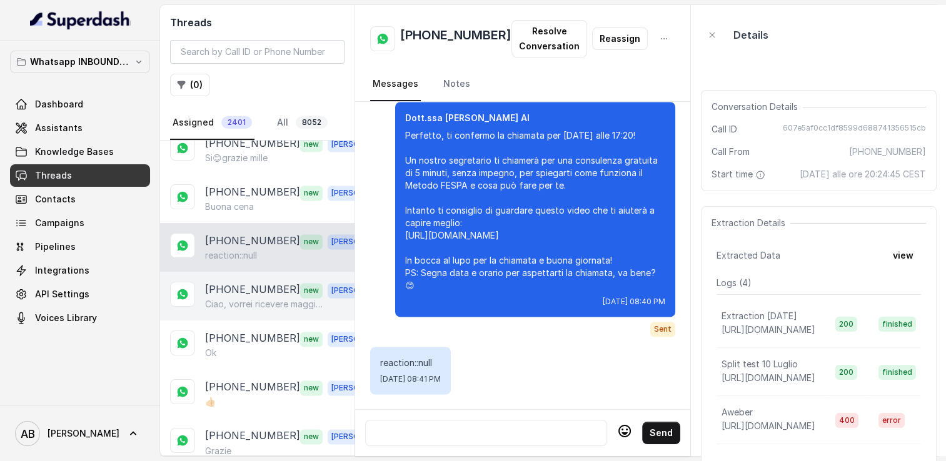
click at [231, 298] on p "Ciao, vorrei ricevere maggiori informazioni e il regalo in omaggio sulla libert…" at bounding box center [265, 304] width 120 height 13
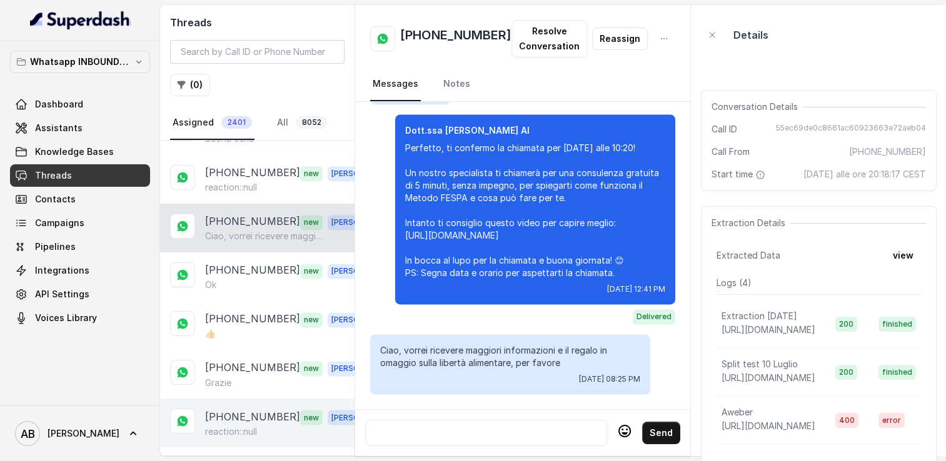
click at [236, 425] on p "reaction::null" at bounding box center [231, 431] width 52 height 13
